Goal: Entertainment & Leisure: Consume media (video, audio)

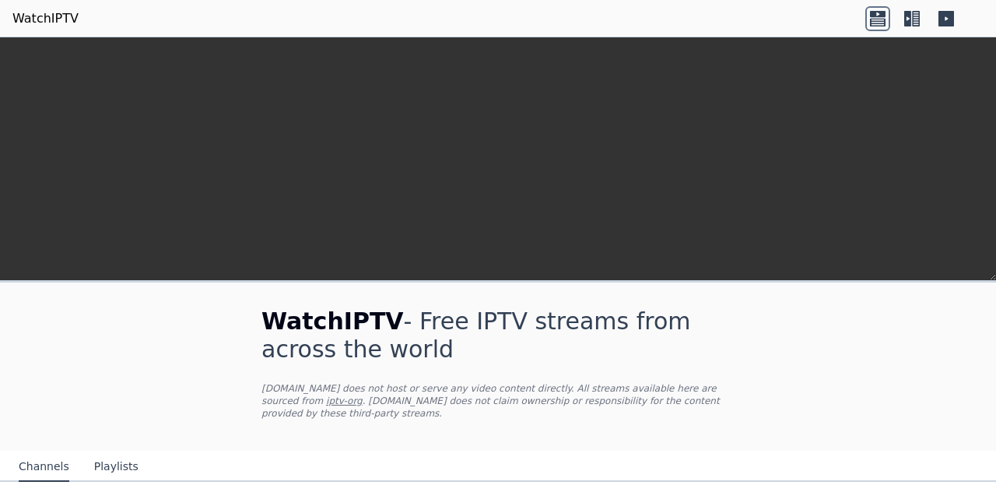
scroll to position [543, 0]
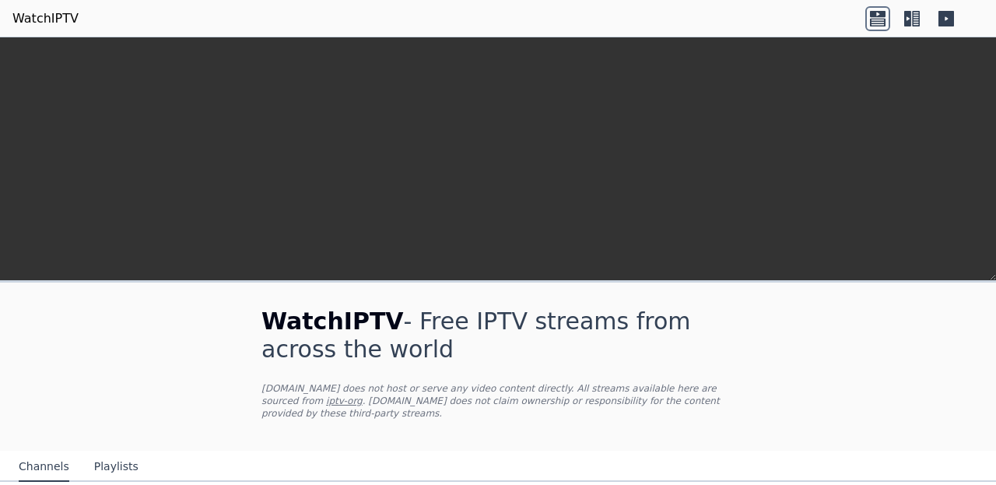
scroll to position [221, 0]
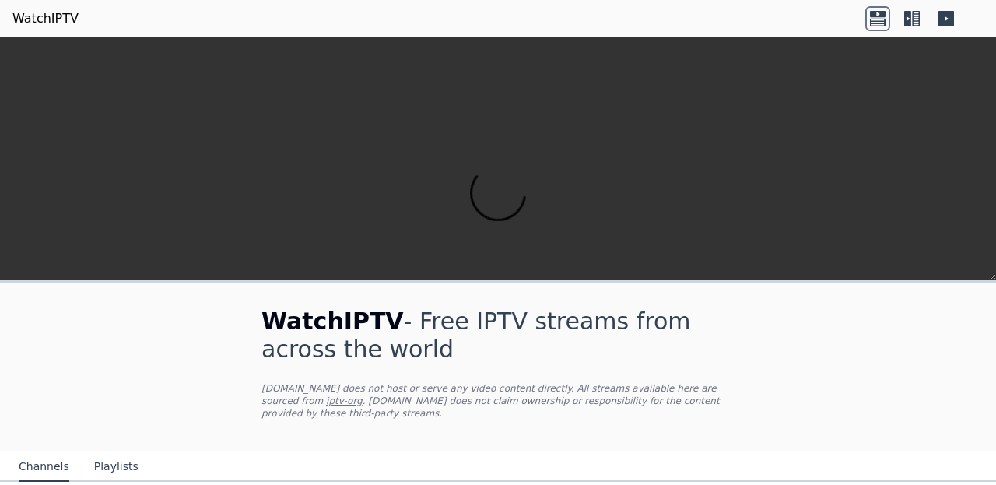
scroll to position [0, 0]
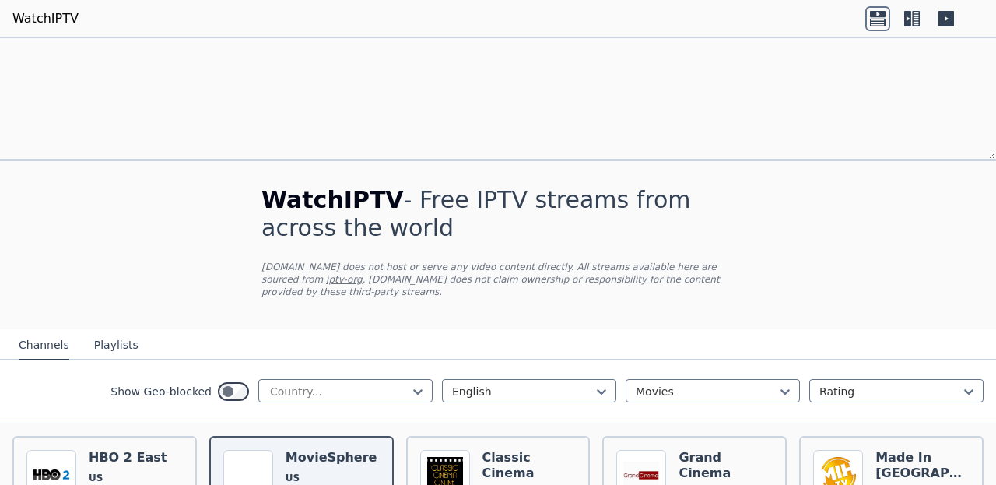
scroll to position [10, 0]
